Goal: Task Accomplishment & Management: Manage account settings

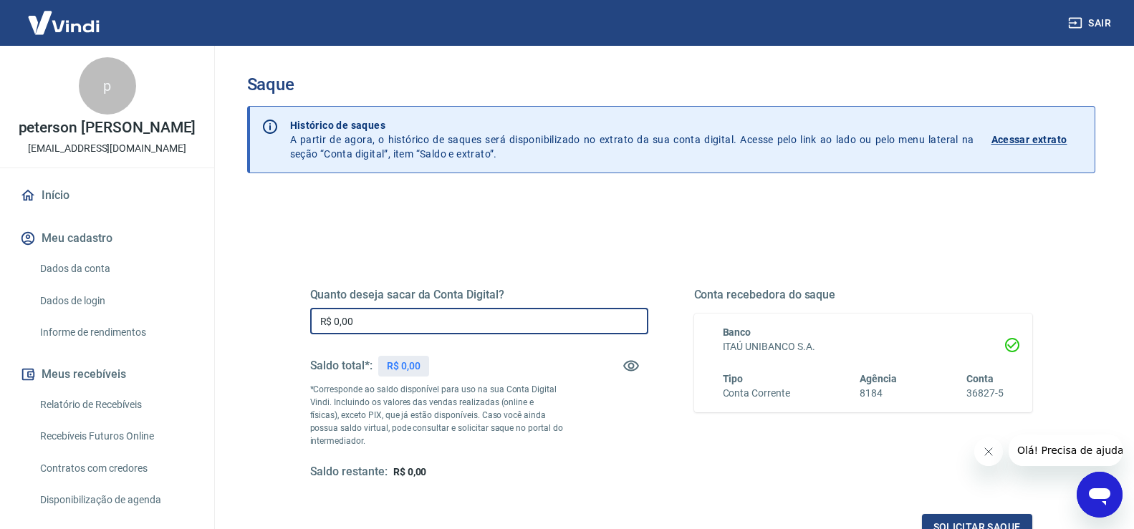
click at [502, 310] on input "R$ 0,00" at bounding box center [479, 321] width 338 height 27
type input "R$ 567,10"
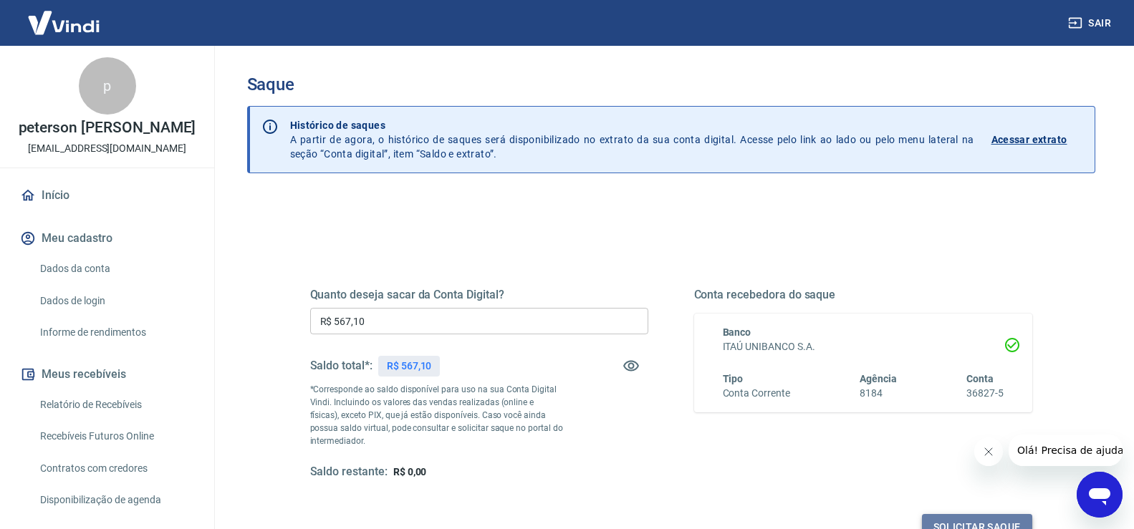
click at [993, 517] on button "Solicitar saque" at bounding box center [977, 527] width 110 height 27
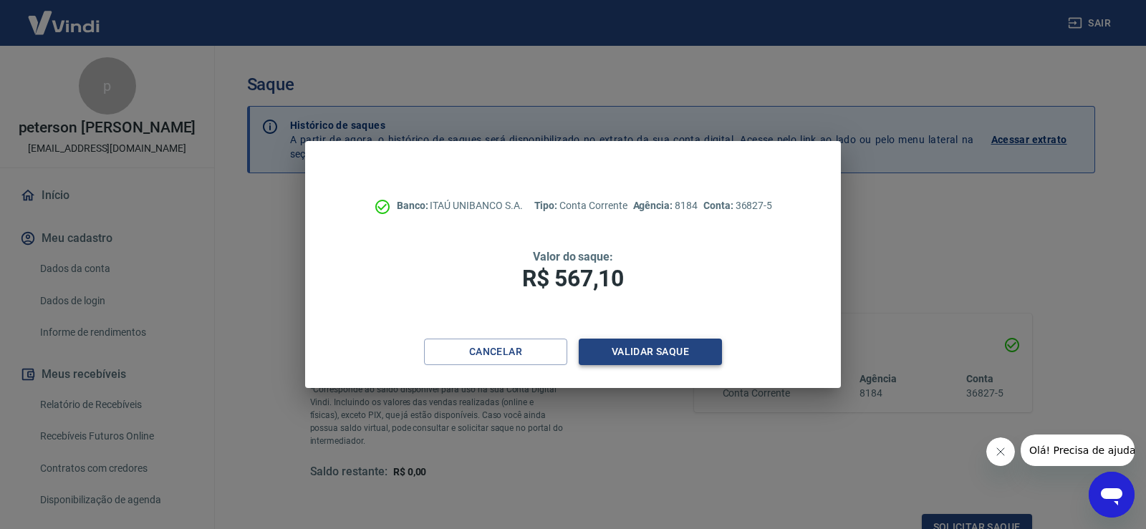
click at [696, 340] on button "Validar saque" at bounding box center [650, 352] width 143 height 27
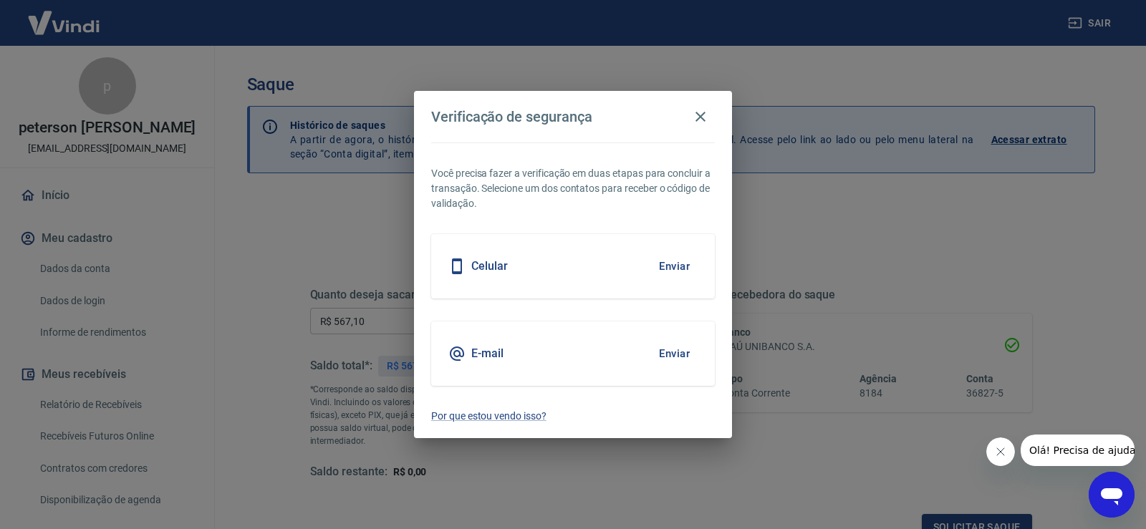
scroll to position [11, 0]
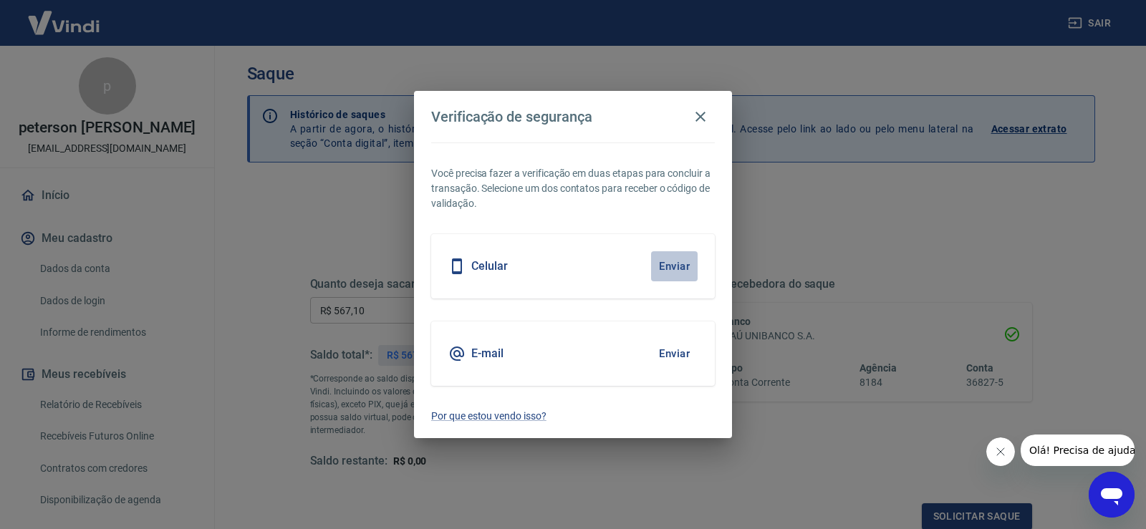
click at [679, 270] on button "Enviar" at bounding box center [674, 266] width 47 height 30
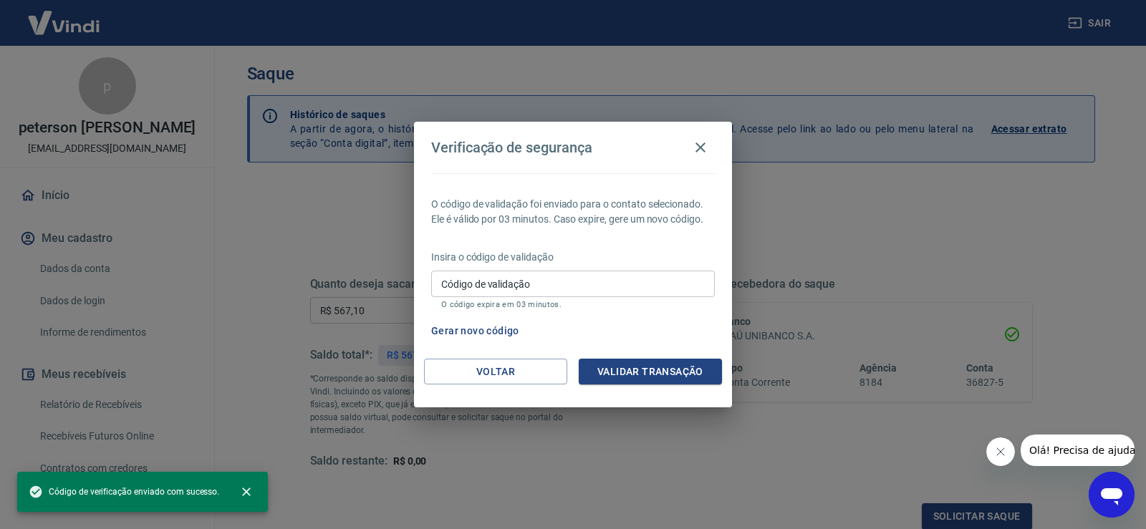
click at [549, 289] on input "Código de validação" at bounding box center [573, 284] width 284 height 27
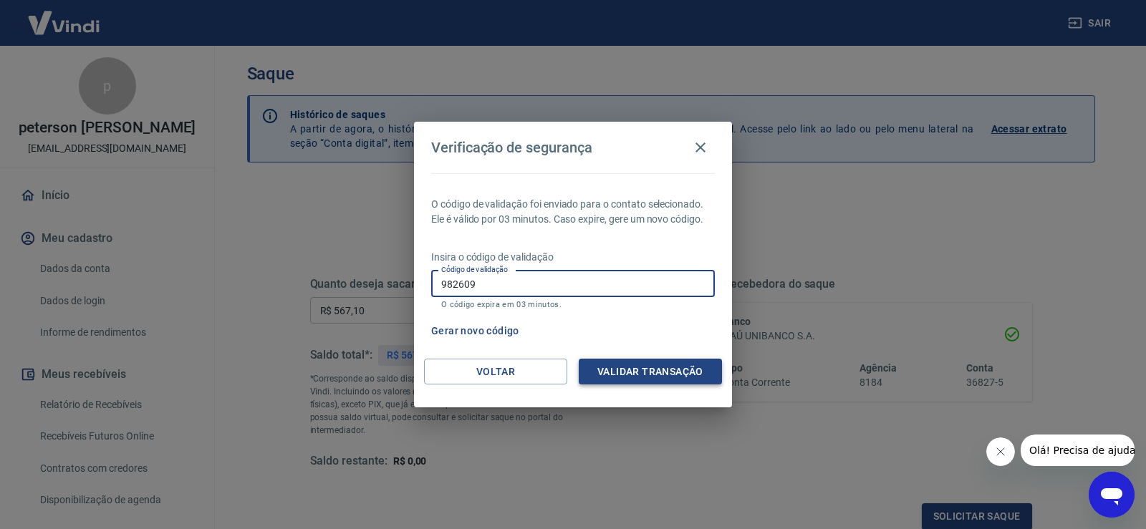
type input "982609"
click at [697, 364] on button "Validar transação" at bounding box center [650, 372] width 143 height 27
